Goal: Information Seeking & Learning: Learn about a topic

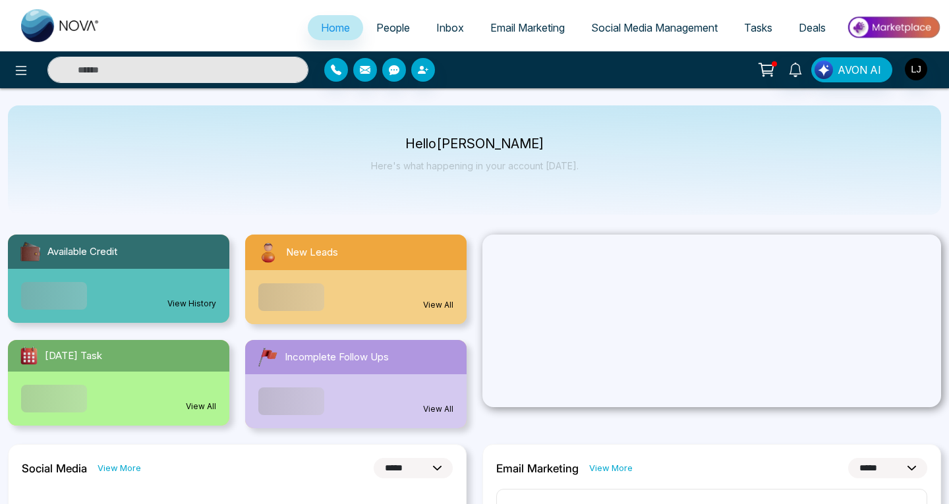
select select "*"
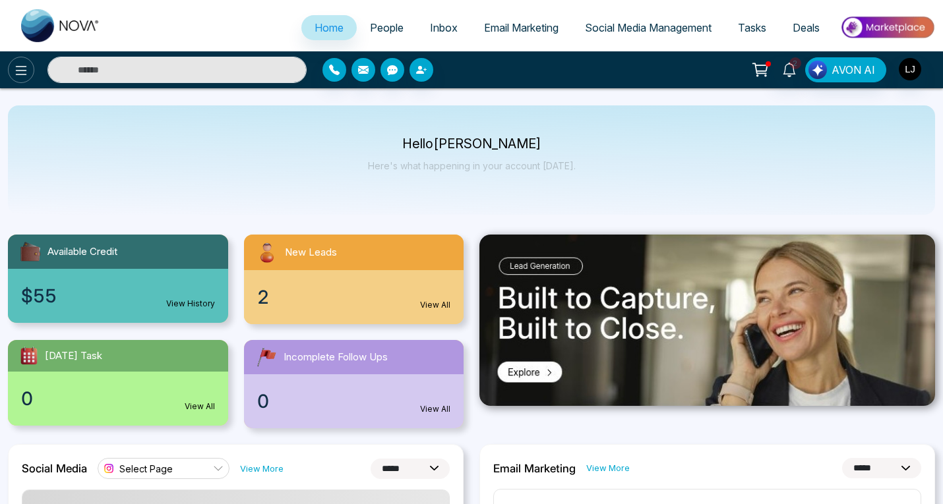
click at [24, 67] on icon at bounding box center [21, 71] width 16 height 16
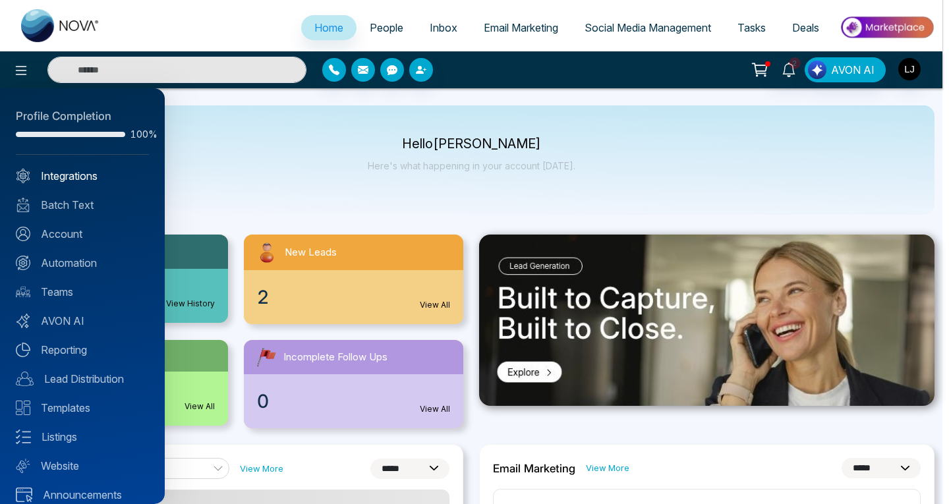
click at [78, 173] on link "Integrations" at bounding box center [82, 176] width 133 height 16
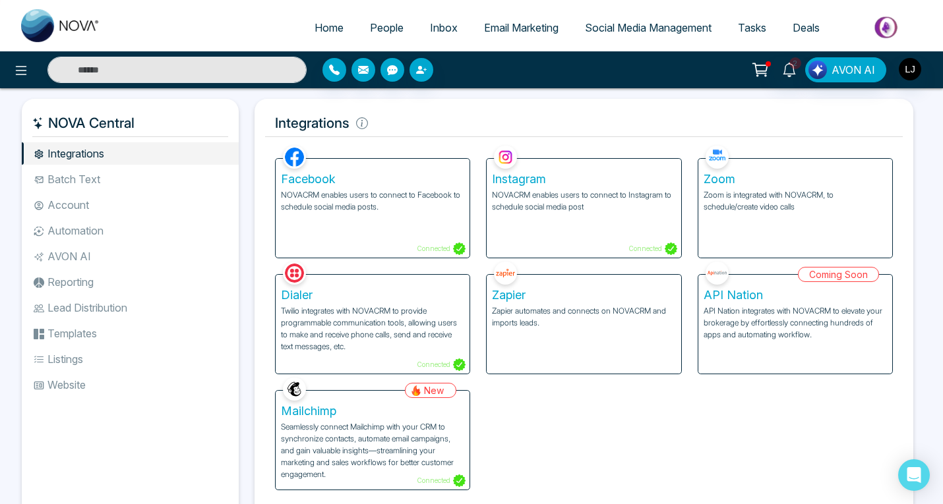
click at [83, 175] on li "Batch Text" at bounding box center [130, 179] width 217 height 22
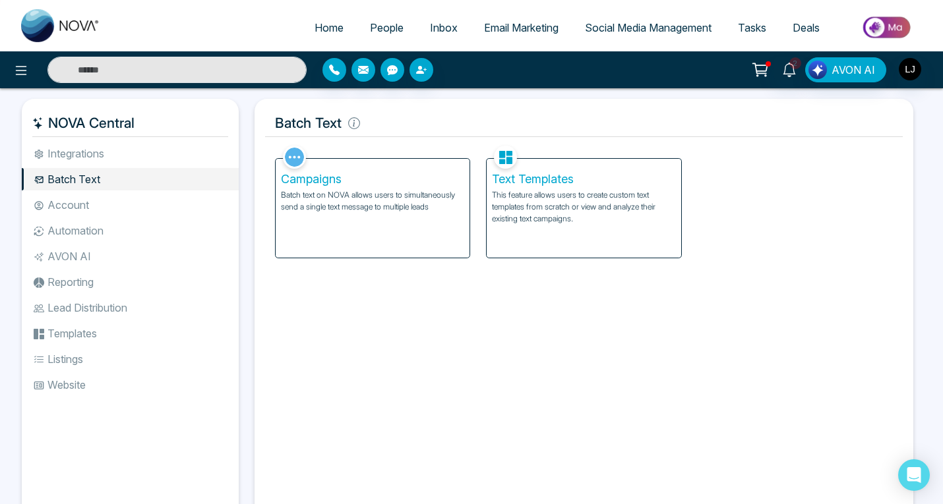
click at [98, 202] on li "Account" at bounding box center [130, 205] width 217 height 22
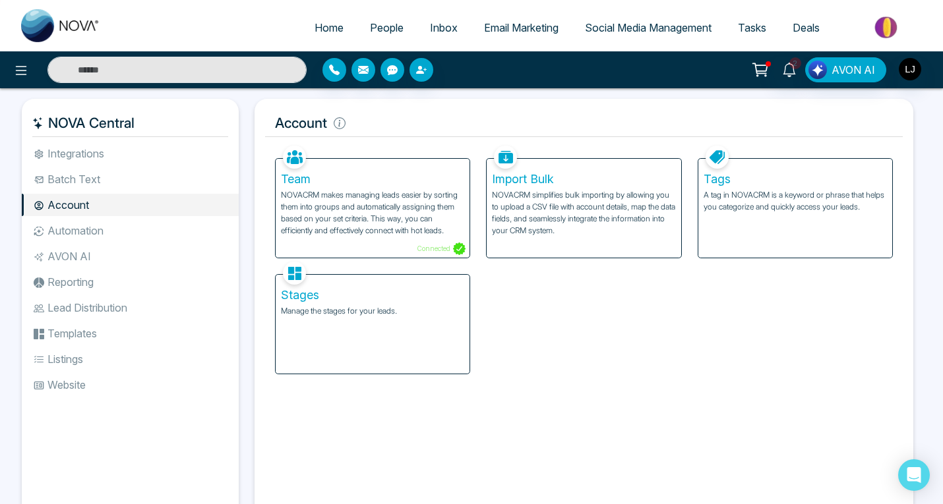
click at [83, 229] on li "Automation" at bounding box center [130, 231] width 217 height 22
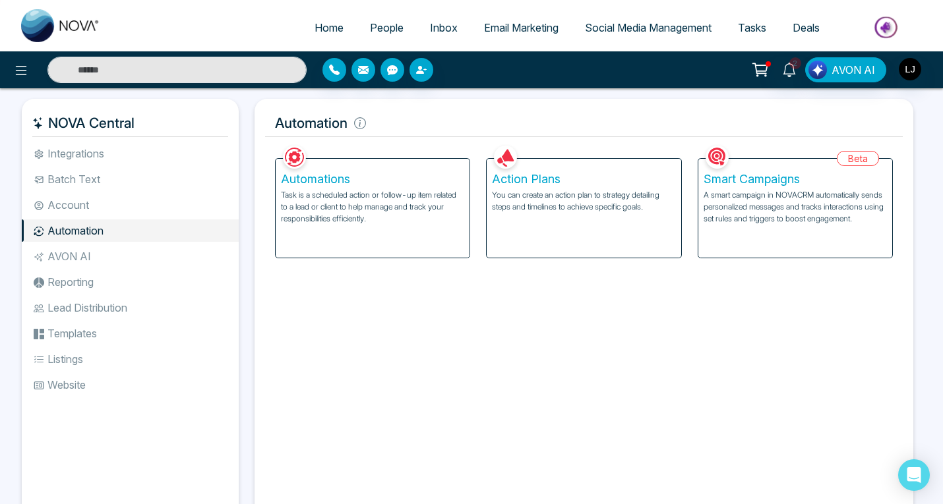
click at [74, 256] on li "AVON AI" at bounding box center [130, 256] width 217 height 22
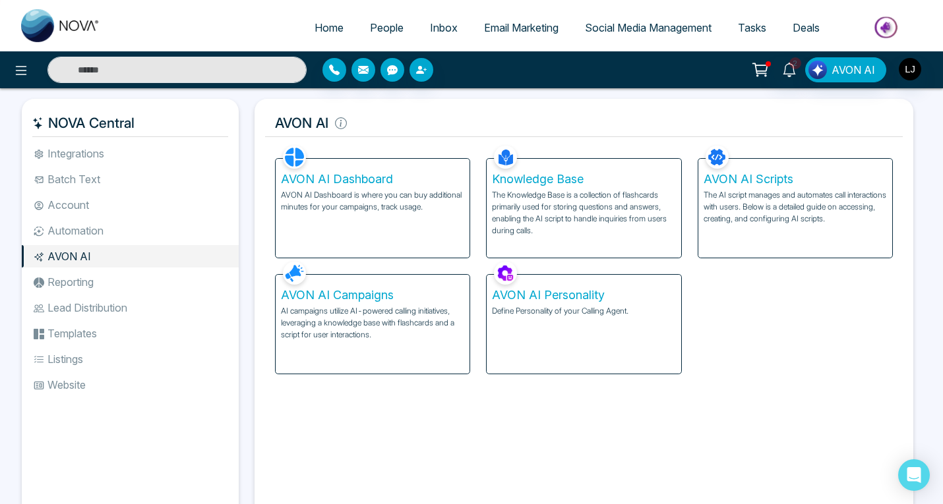
click at [103, 281] on li "Reporting" at bounding box center [130, 282] width 217 height 22
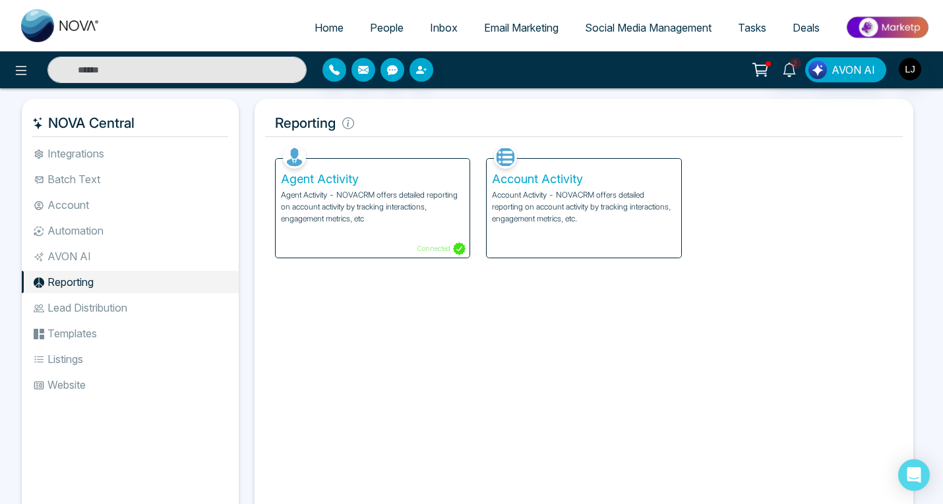
click at [89, 264] on li "AVON AI" at bounding box center [130, 256] width 217 height 22
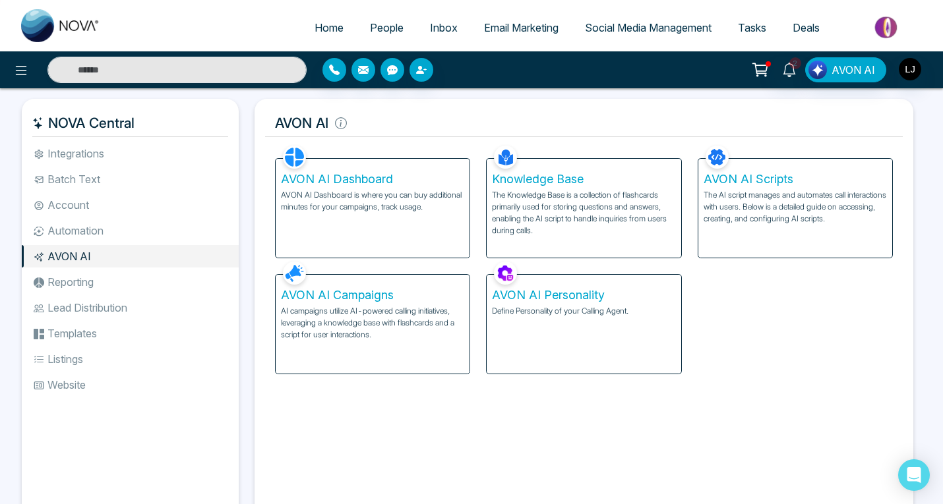
click at [88, 335] on li "Templates" at bounding box center [130, 333] width 217 height 22
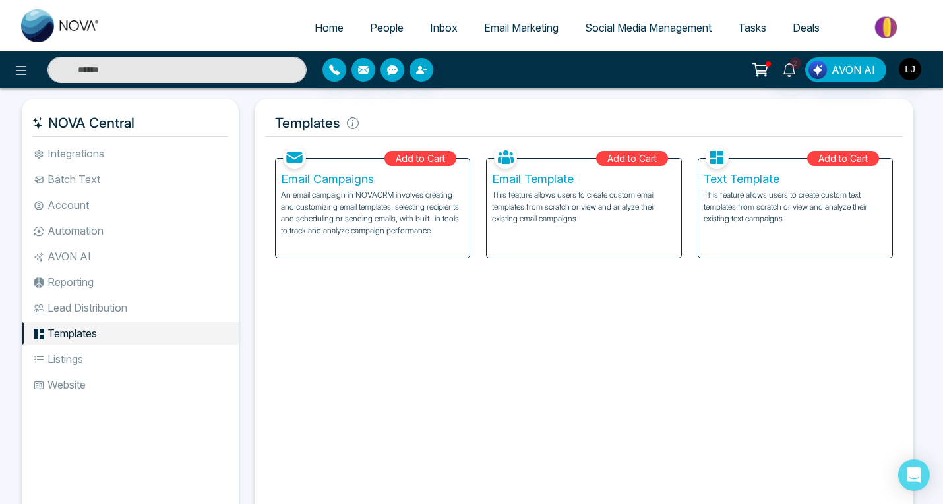
click at [119, 304] on li "Lead Distribution" at bounding box center [130, 308] width 217 height 22
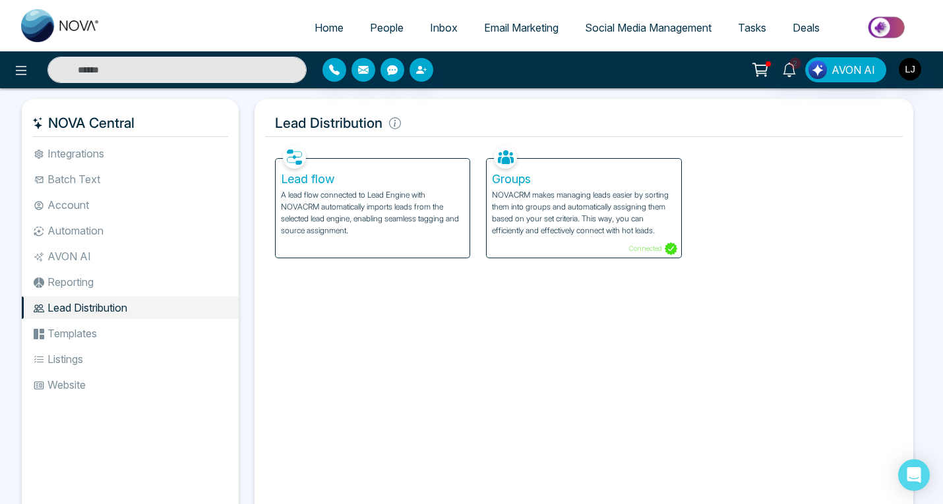
click at [111, 351] on li "Listings" at bounding box center [130, 359] width 217 height 22
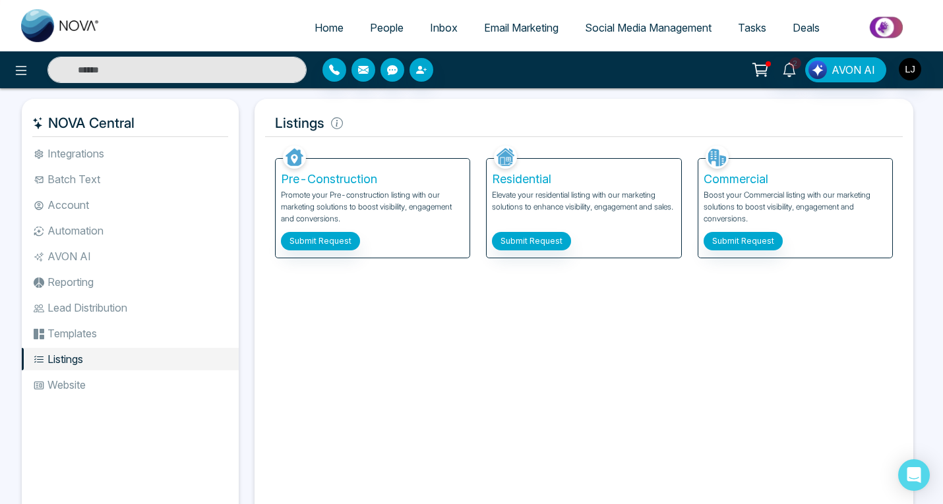
click at [94, 386] on li "Website" at bounding box center [130, 385] width 217 height 22
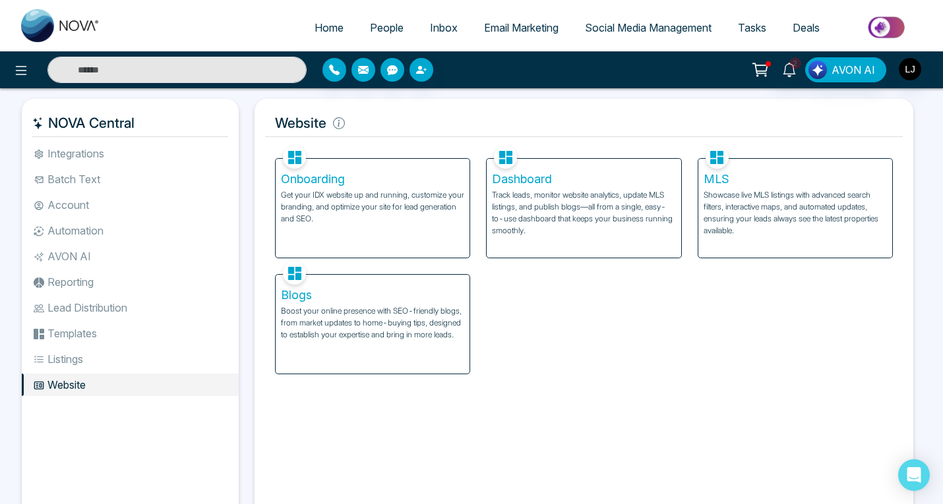
click at [92, 361] on li "Listings" at bounding box center [130, 359] width 217 height 22
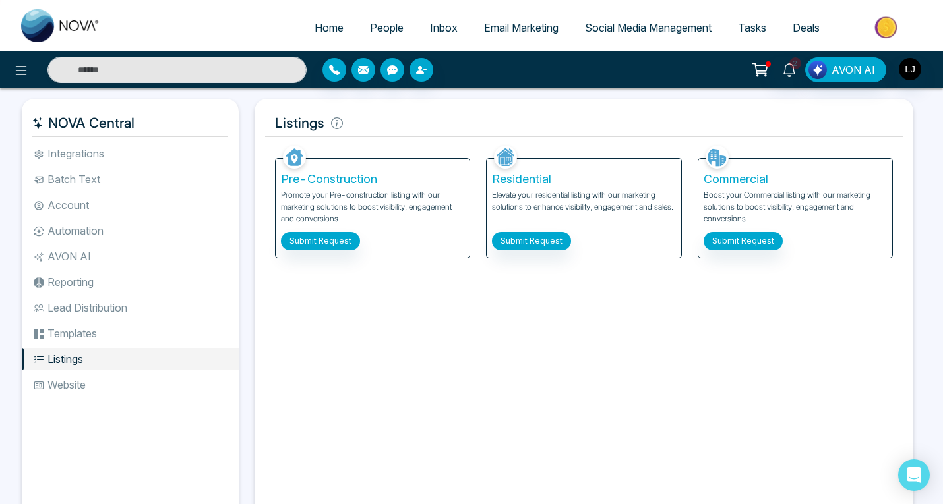
click at [98, 305] on li "Lead Distribution" at bounding box center [130, 308] width 217 height 22
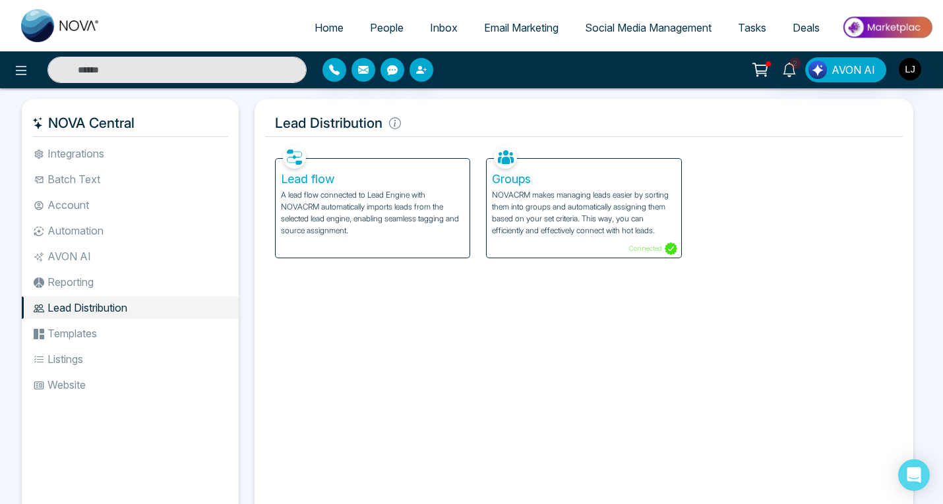
click at [100, 277] on li "Reporting" at bounding box center [130, 282] width 217 height 22
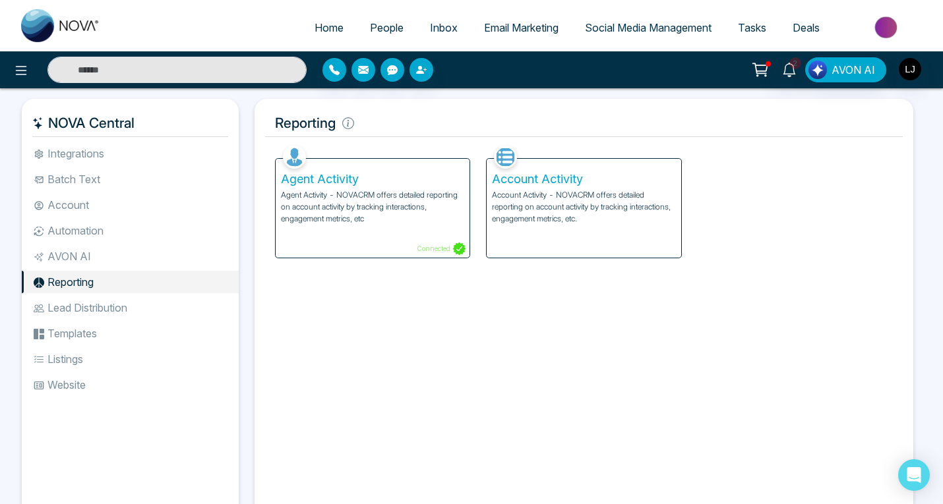
click at [107, 256] on li "AVON AI" at bounding box center [130, 256] width 217 height 22
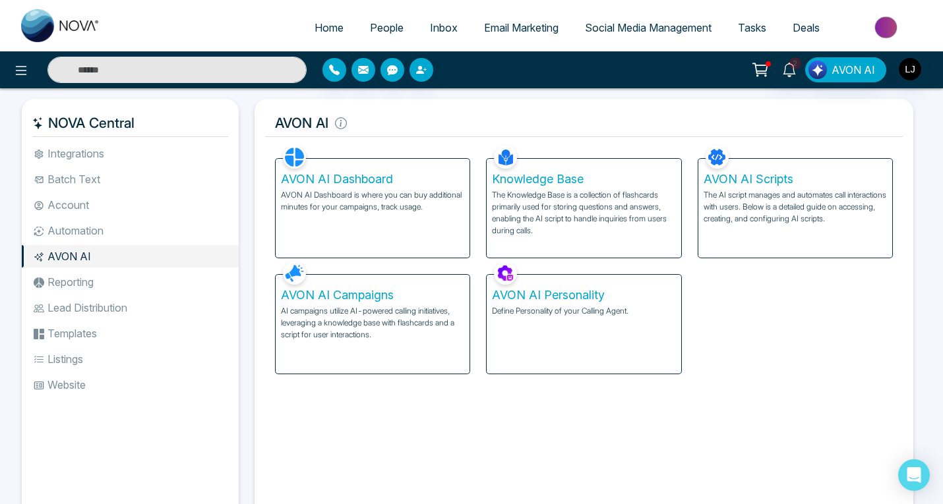
click at [118, 233] on li "Automation" at bounding box center [130, 231] width 217 height 22
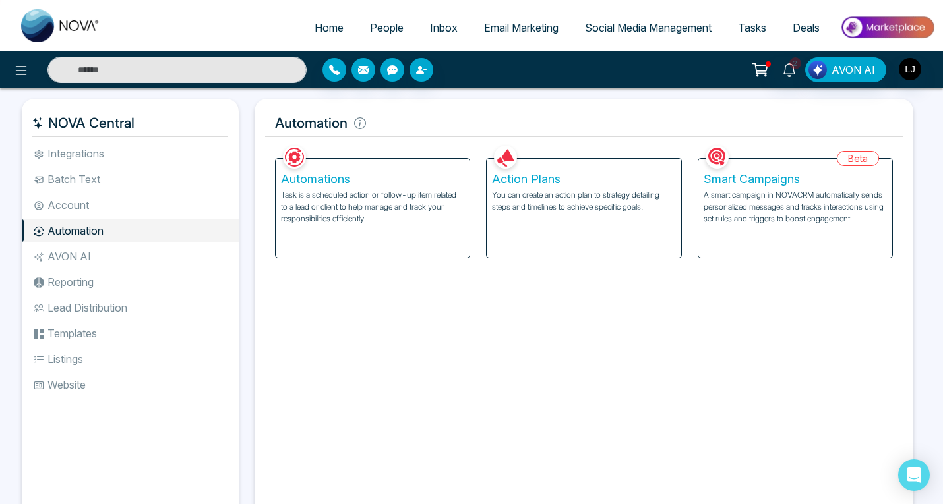
click at [115, 204] on li "Account" at bounding box center [130, 205] width 217 height 22
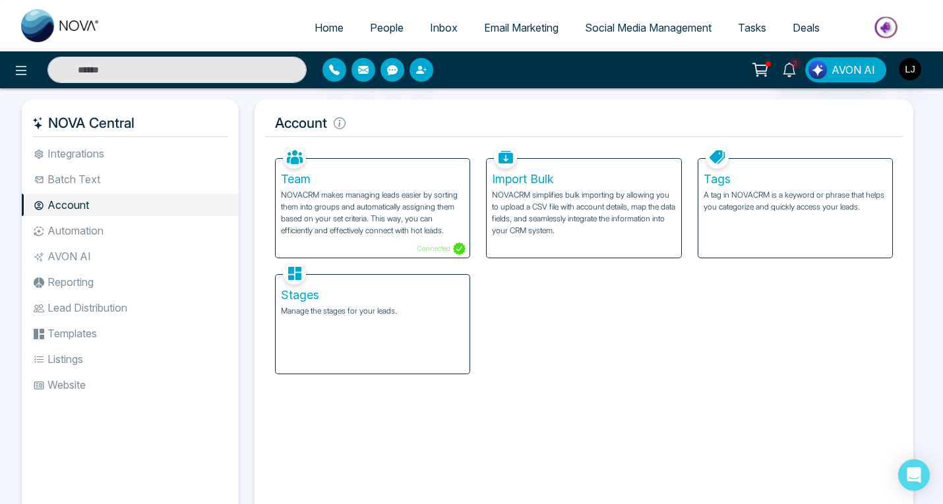
click at [113, 173] on li "Batch Text" at bounding box center [130, 179] width 217 height 22
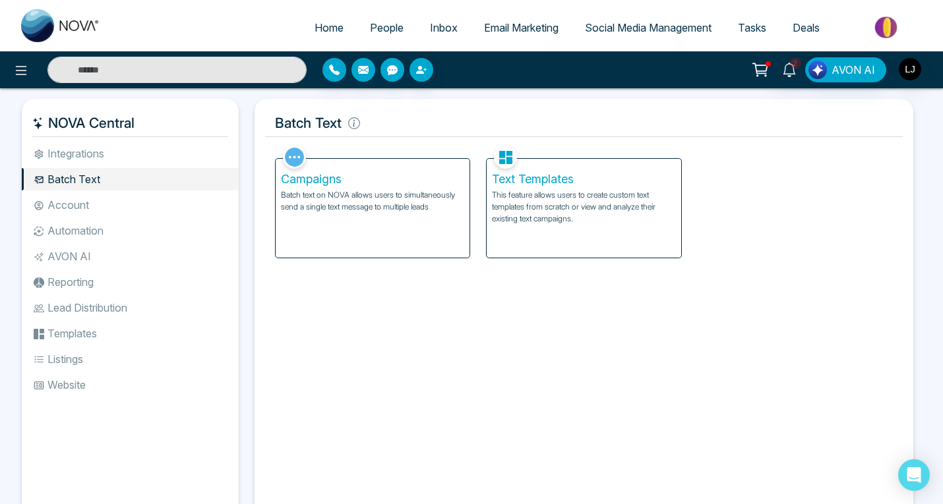
click at [119, 145] on li "Integrations" at bounding box center [130, 153] width 217 height 22
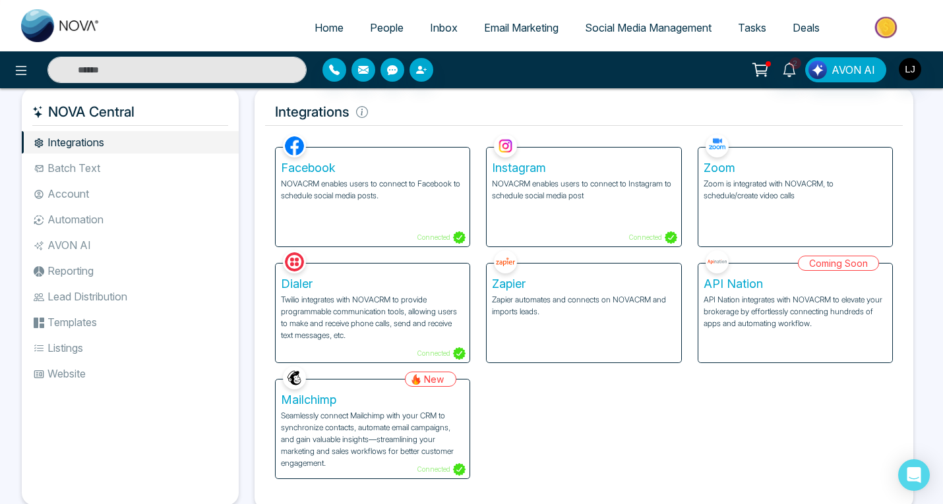
scroll to position [12, 0]
click at [107, 164] on li "Batch Text" at bounding box center [130, 167] width 217 height 22
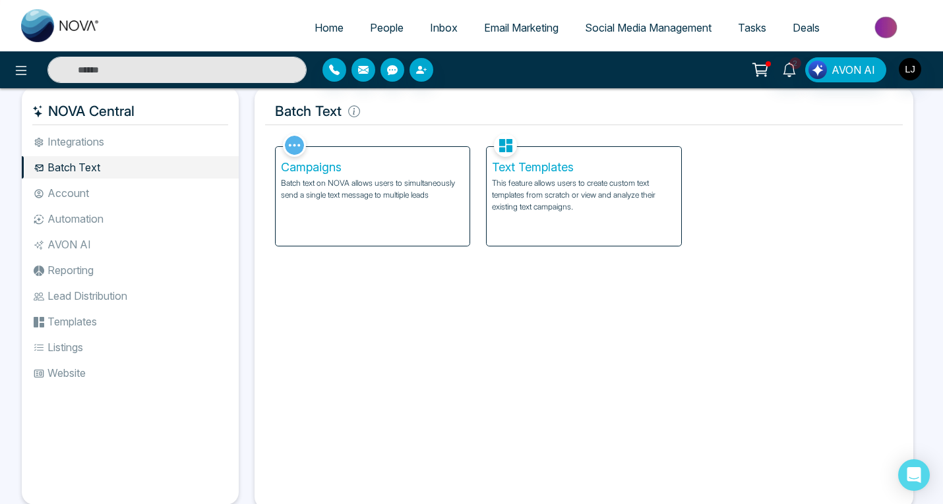
click at [94, 189] on li "Account" at bounding box center [130, 193] width 217 height 22
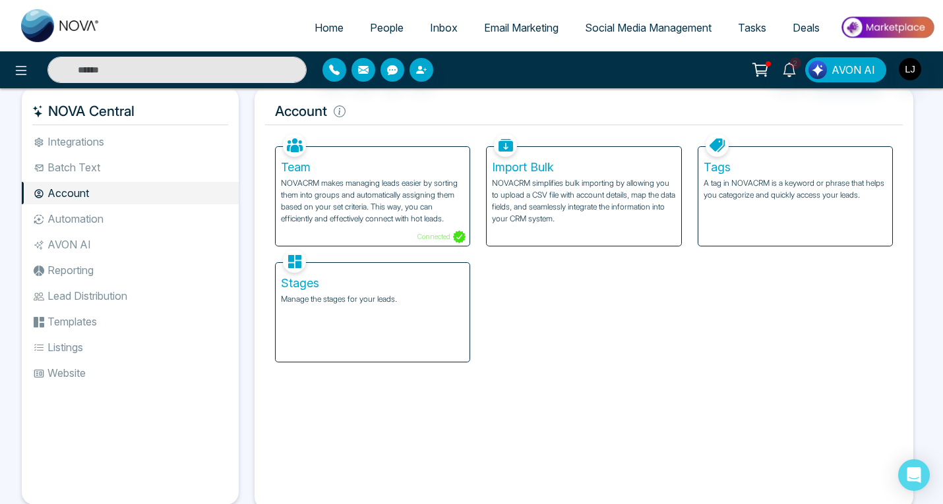
click at [92, 225] on li "Automation" at bounding box center [130, 219] width 217 height 22
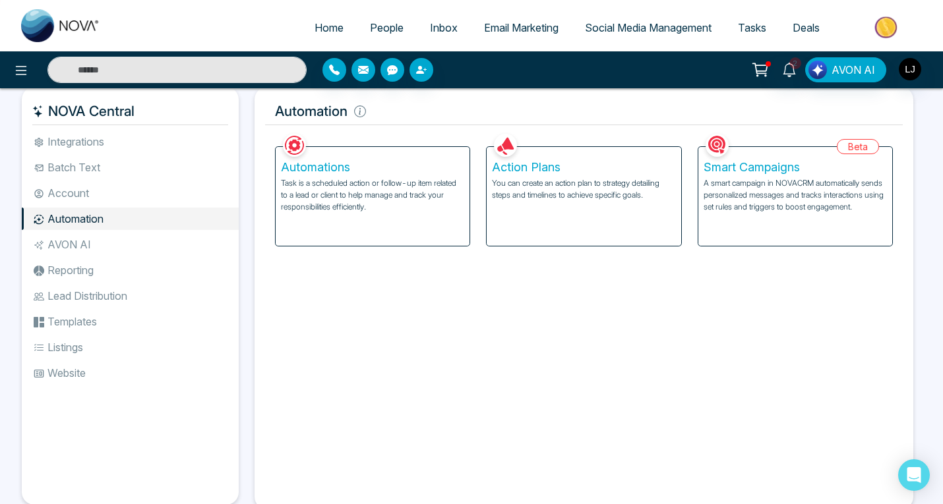
click at [90, 254] on li "AVON AI" at bounding box center [130, 244] width 217 height 22
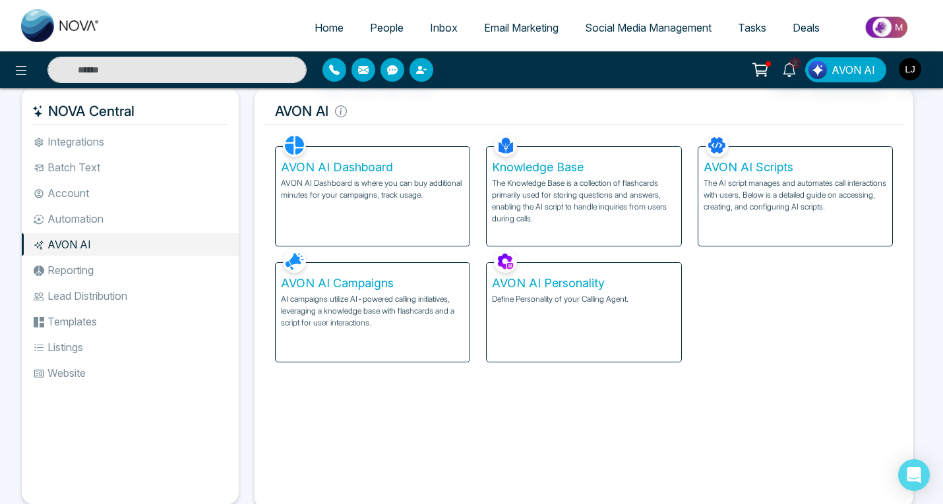
click at [93, 274] on li "Reporting" at bounding box center [130, 270] width 217 height 22
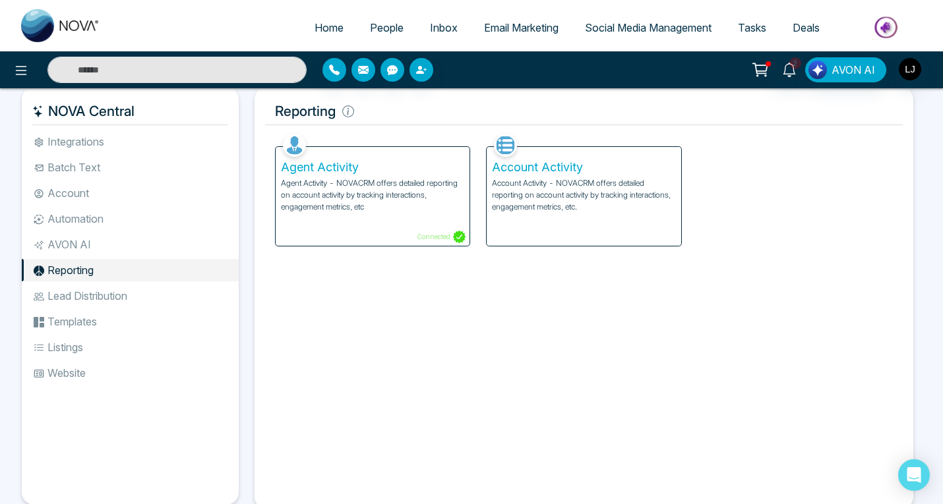
click at [104, 243] on li "AVON AI" at bounding box center [130, 244] width 217 height 22
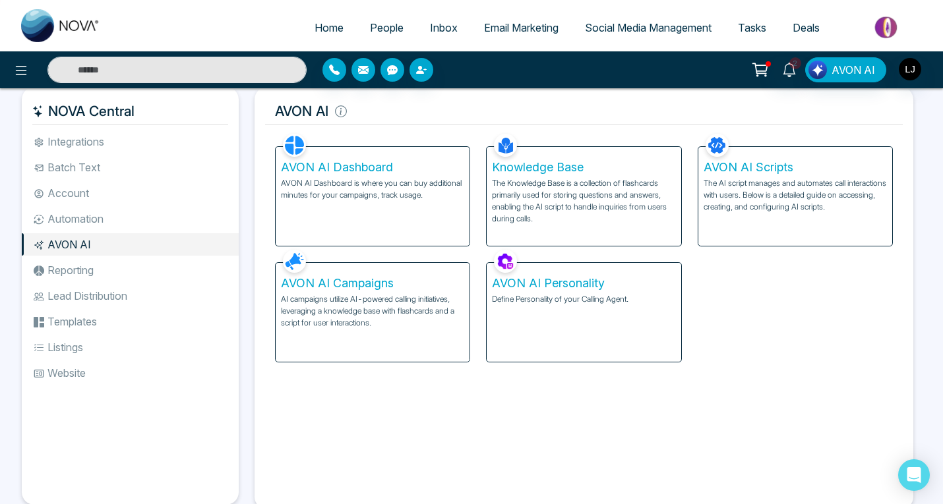
click at [102, 274] on li "Reporting" at bounding box center [130, 270] width 217 height 22
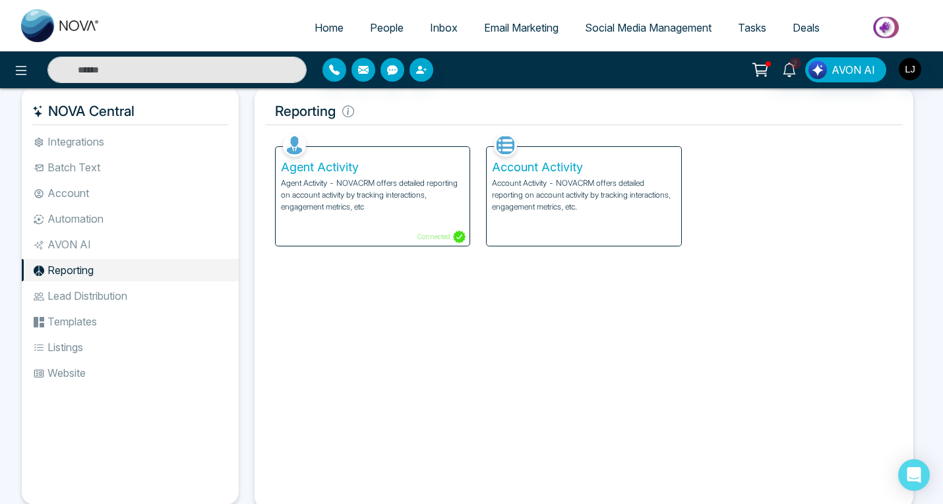
click at [112, 289] on li "Lead Distribution" at bounding box center [130, 296] width 217 height 22
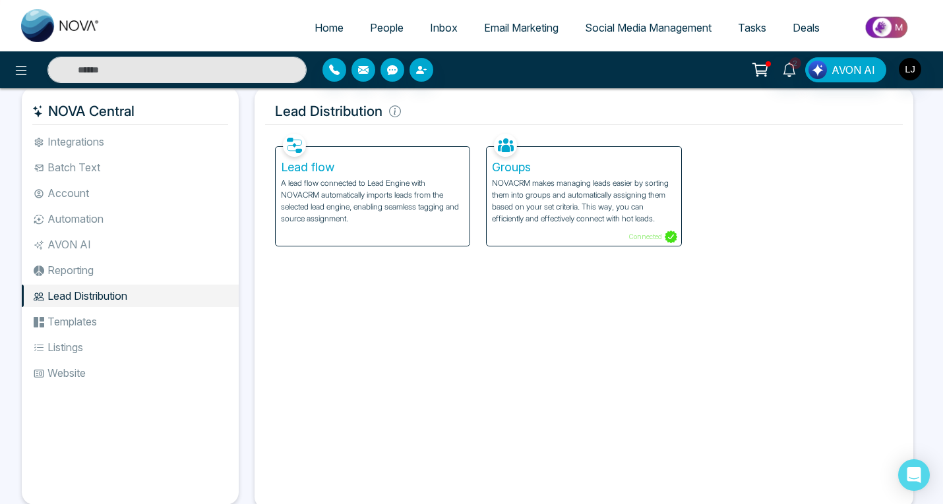
click at [78, 270] on li "Reporting" at bounding box center [130, 270] width 217 height 22
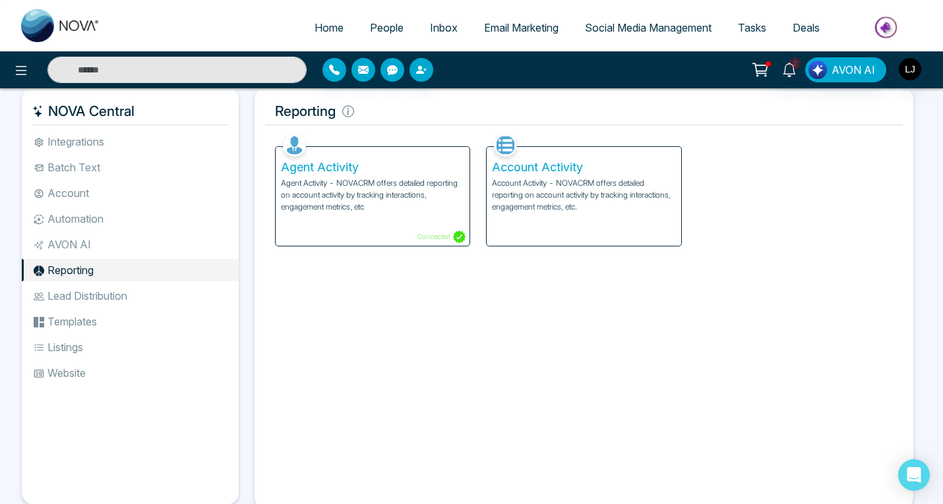
click at [92, 244] on li "AVON AI" at bounding box center [130, 244] width 217 height 22
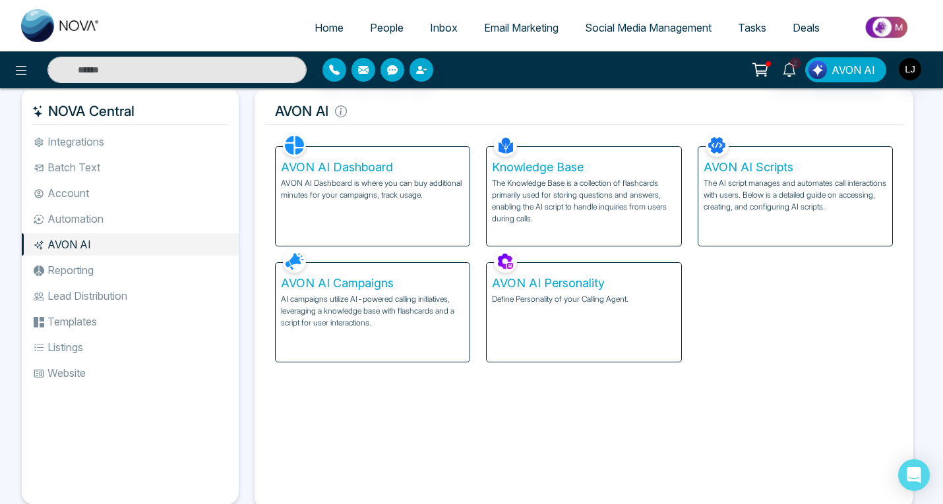
click at [78, 293] on li "Lead Distribution" at bounding box center [130, 296] width 217 height 22
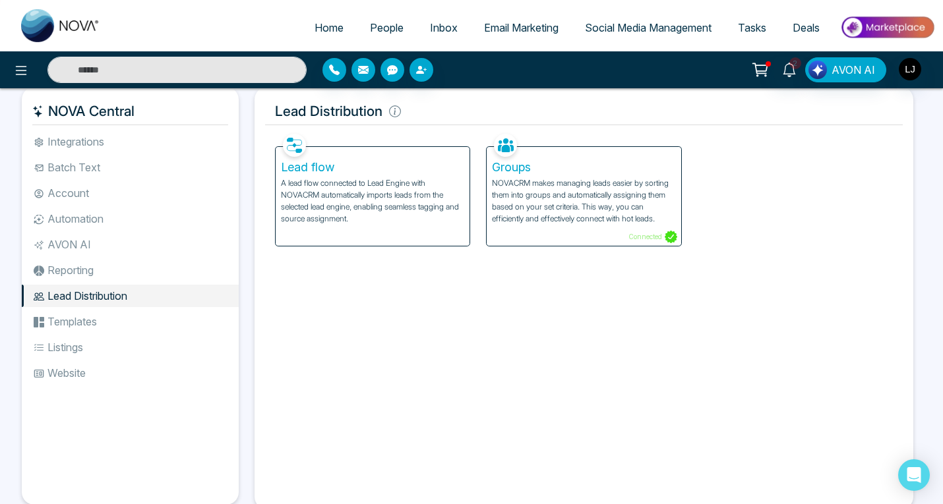
click at [109, 316] on li "Templates" at bounding box center [130, 321] width 217 height 22
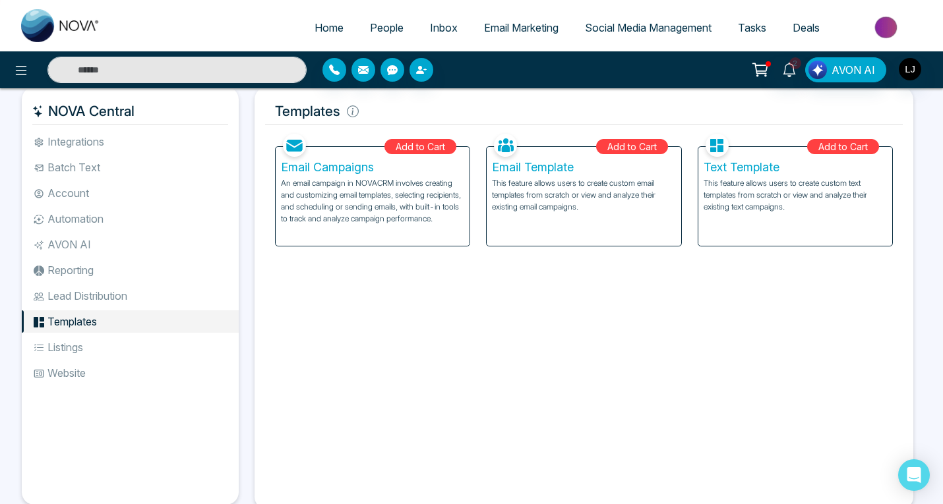
click at [87, 346] on li "Listings" at bounding box center [130, 347] width 217 height 22
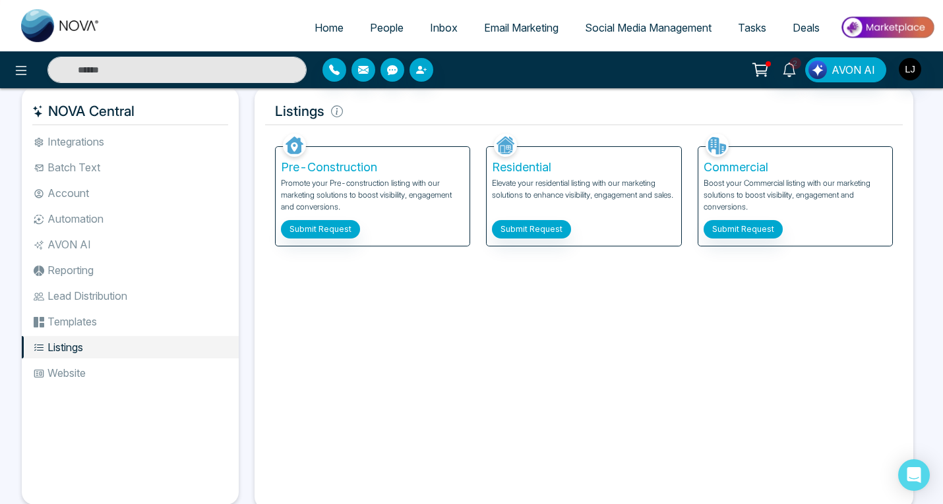
click at [98, 318] on li "Templates" at bounding box center [130, 321] width 217 height 22
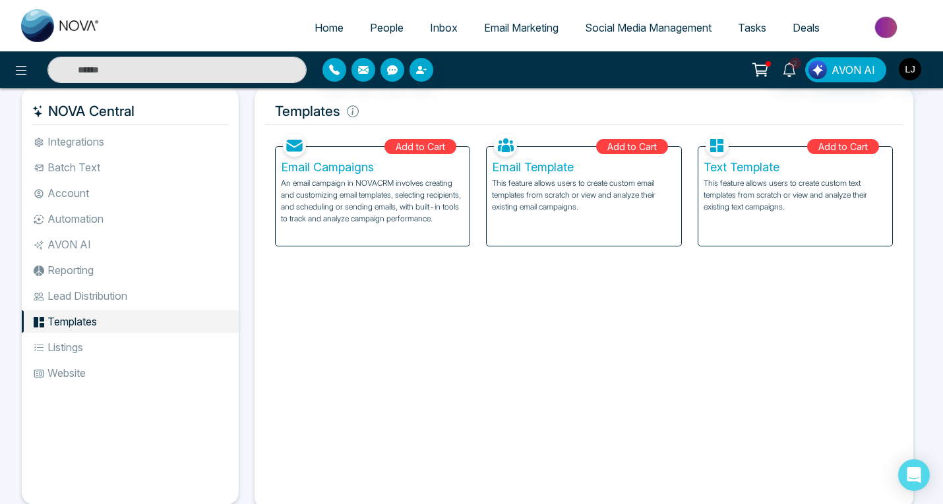
click at [90, 343] on li "Listings" at bounding box center [130, 347] width 217 height 22
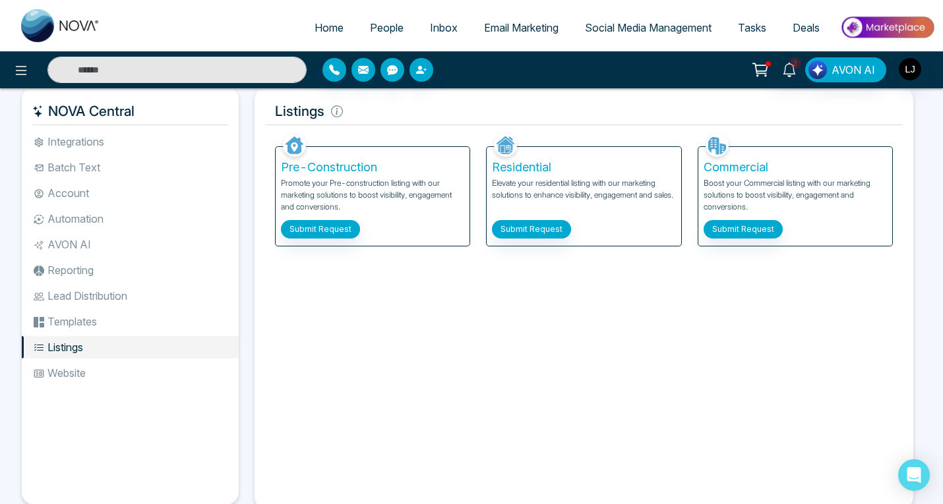
click at [78, 374] on li "Website" at bounding box center [130, 373] width 217 height 22
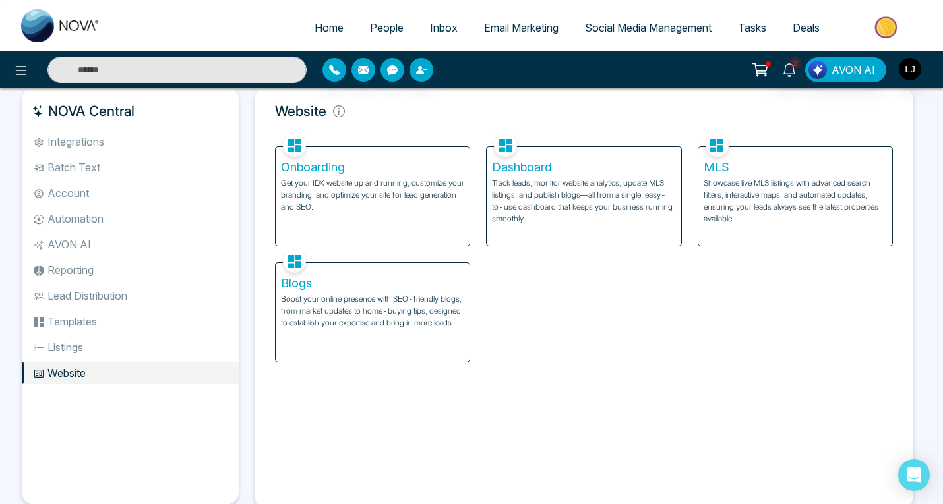
click at [82, 349] on li "Listings" at bounding box center [130, 347] width 217 height 22
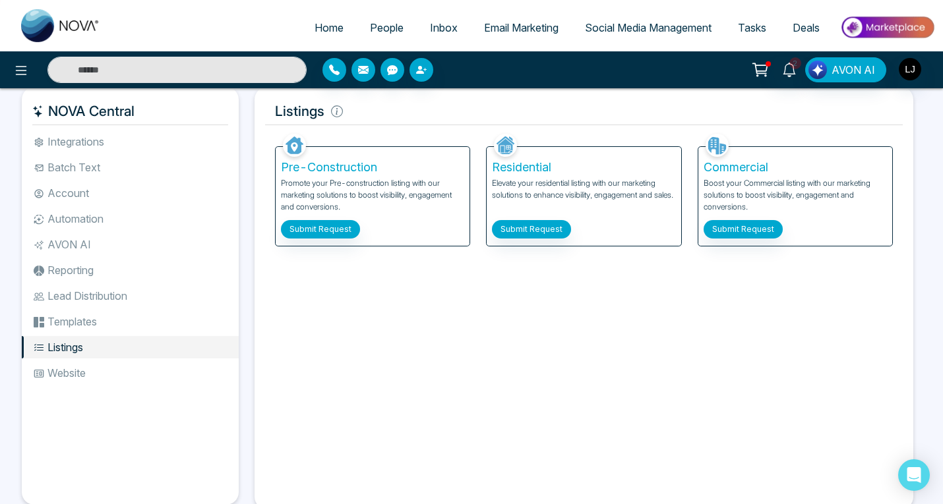
click at [87, 320] on li "Templates" at bounding box center [130, 321] width 217 height 22
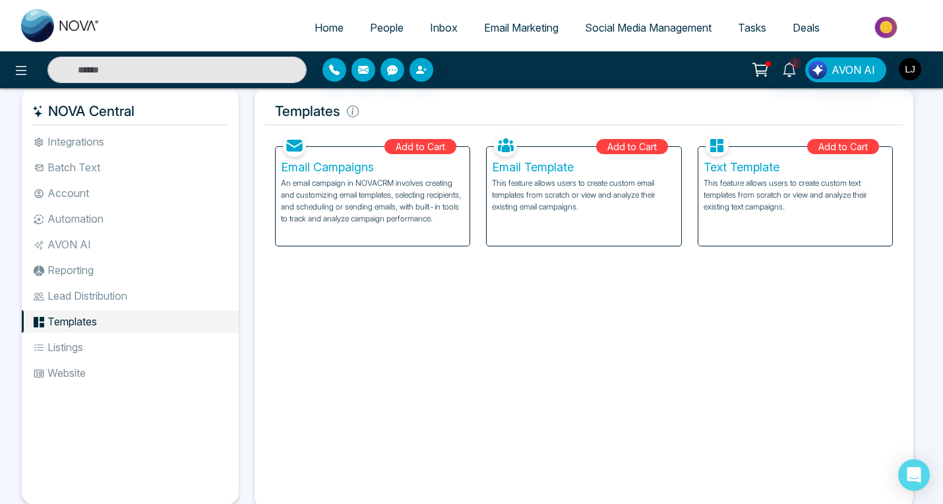
click at [94, 290] on li "Lead Distribution" at bounding box center [130, 296] width 217 height 22
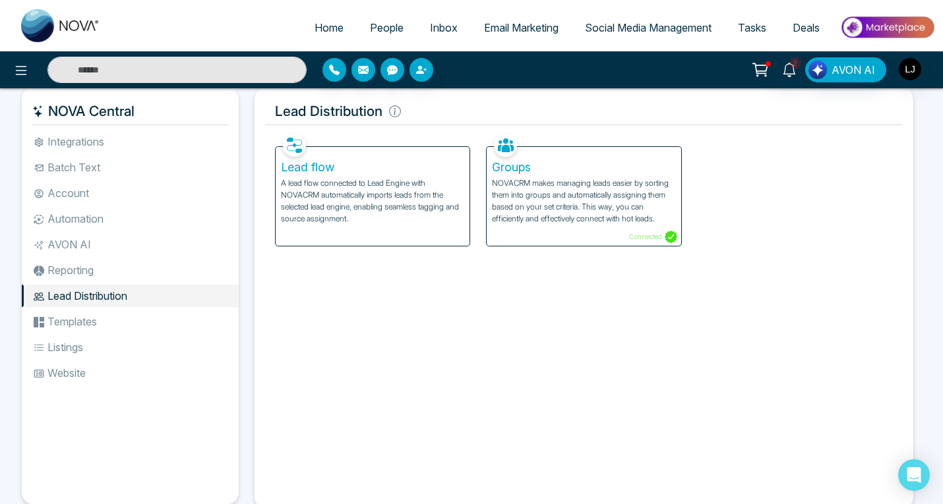
click at [90, 272] on li "Reporting" at bounding box center [130, 270] width 217 height 22
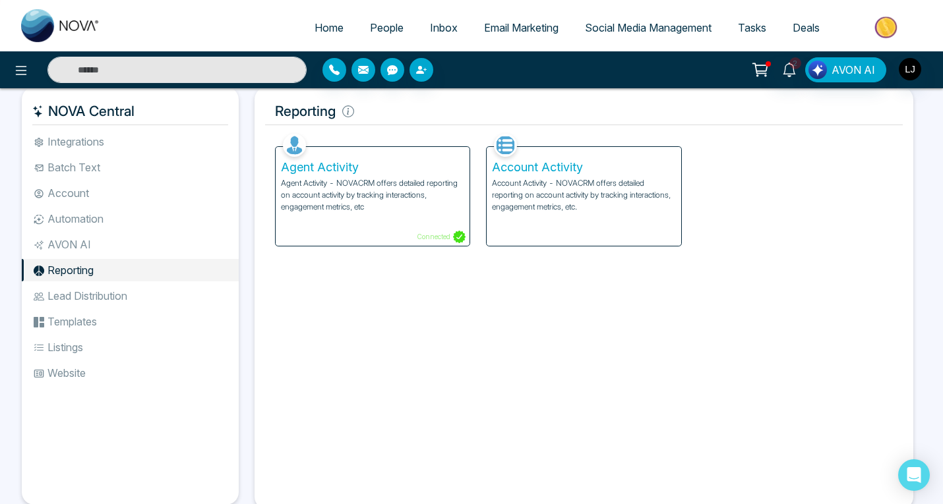
click at [86, 250] on li "AVON AI" at bounding box center [130, 244] width 217 height 22
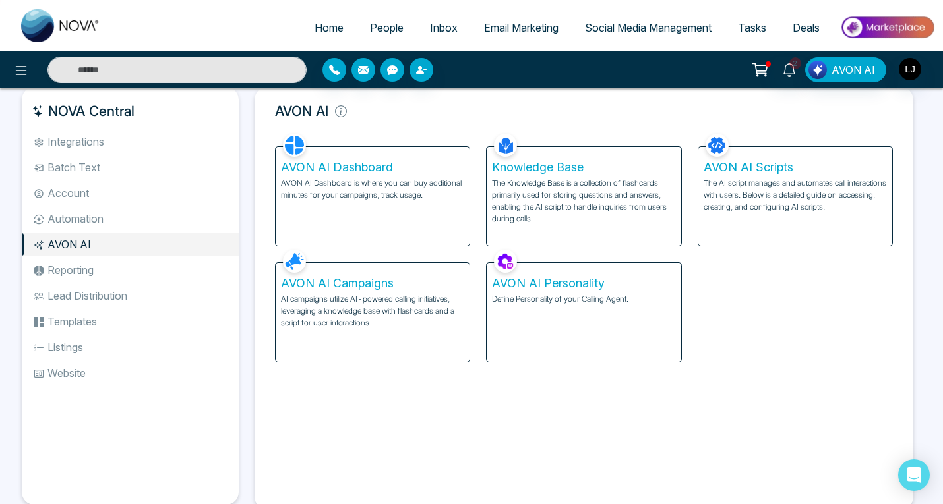
click at [86, 195] on li "Account" at bounding box center [130, 193] width 217 height 22
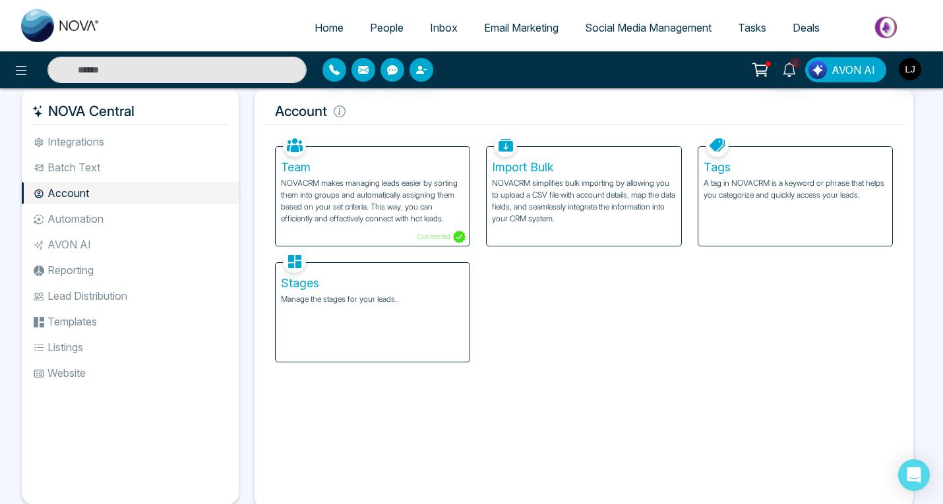
click at [856, 67] on span "AVON AI" at bounding box center [853, 70] width 44 height 16
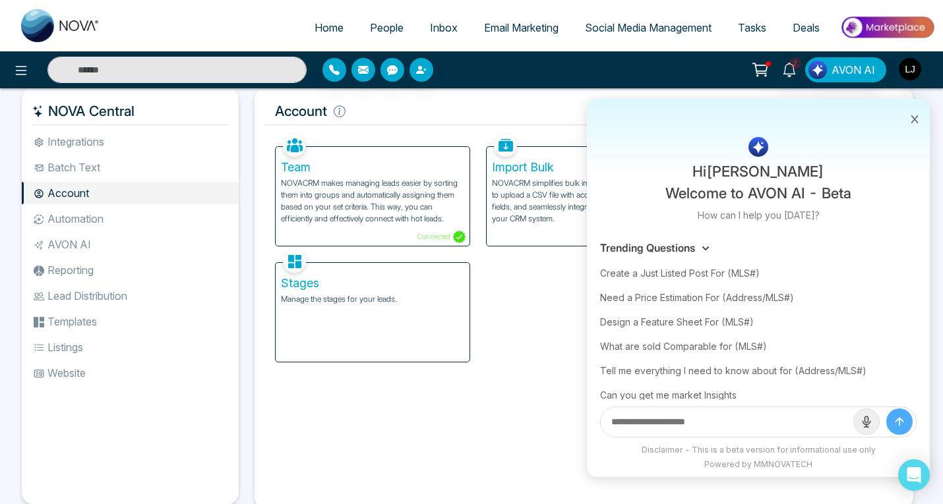
click at [882, 29] on img at bounding box center [887, 28] width 96 height 30
